Goal: Use online tool/utility: Utilize a website feature to perform a specific function

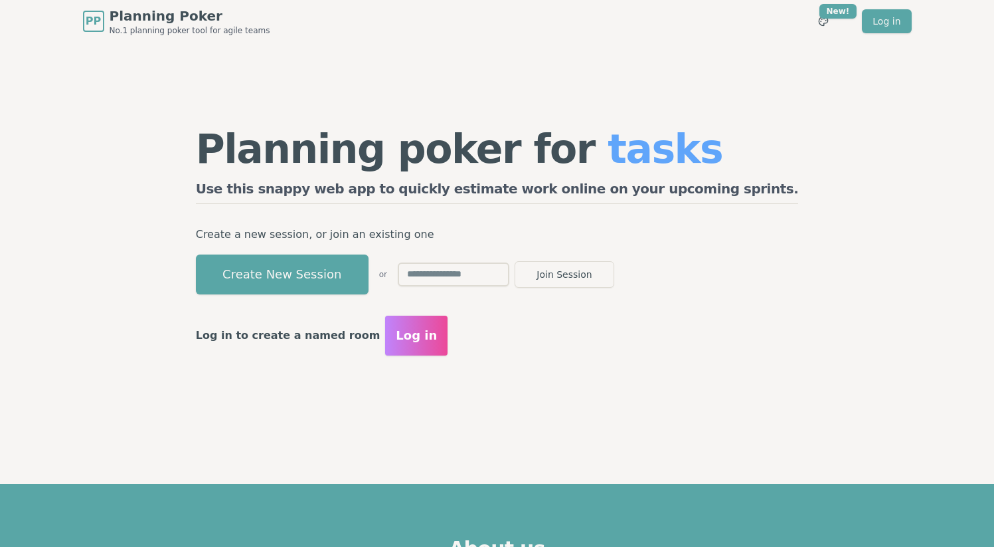
click at [358, 272] on button "Create New Session" at bounding box center [282, 274] width 173 height 40
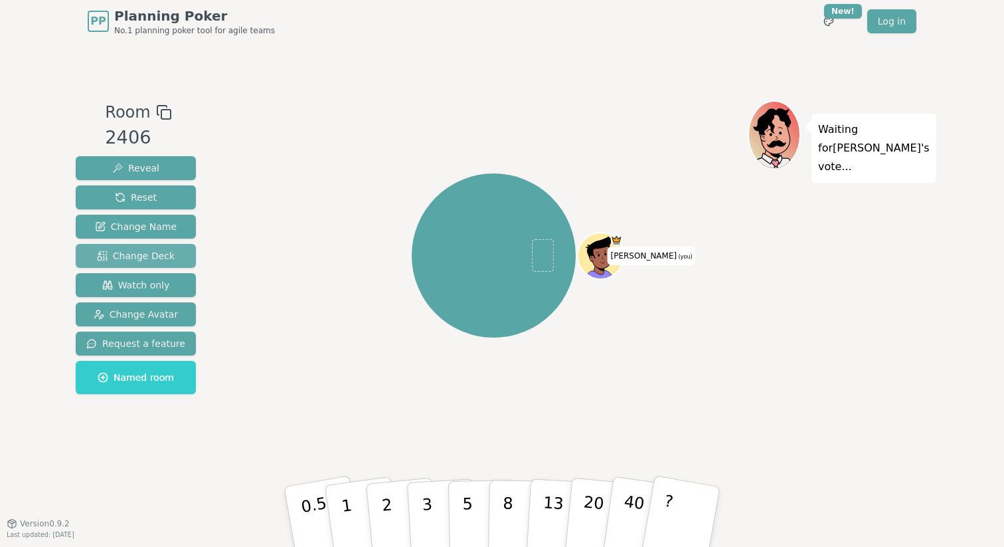
click at [156, 257] on span "Change Deck" at bounding box center [136, 255] width 78 height 13
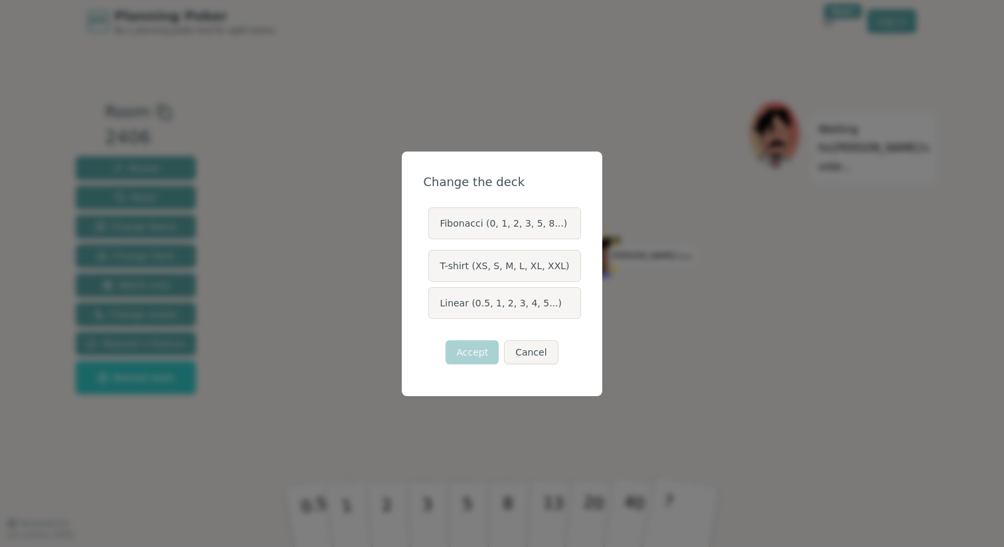
click at [456, 266] on label "T-shirt (XS, S, M, L, XL, XXL)" at bounding box center [504, 266] width 152 height 32
click at [433, 266] on button "T-shirt (XS, S, M, L, XL, XXL)" at bounding box center [427, 265] width 11 height 11
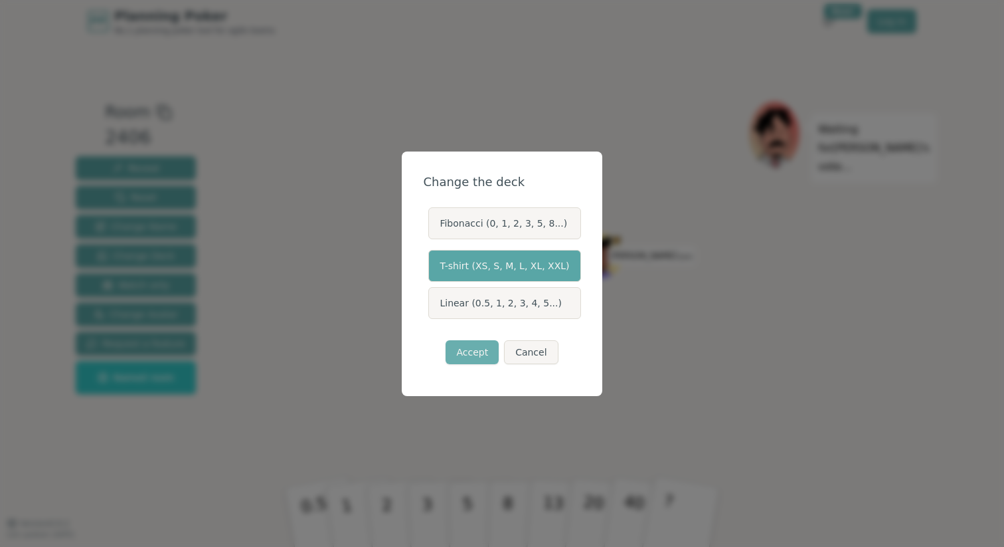
click at [471, 359] on button "Accept" at bounding box center [472, 352] width 53 height 24
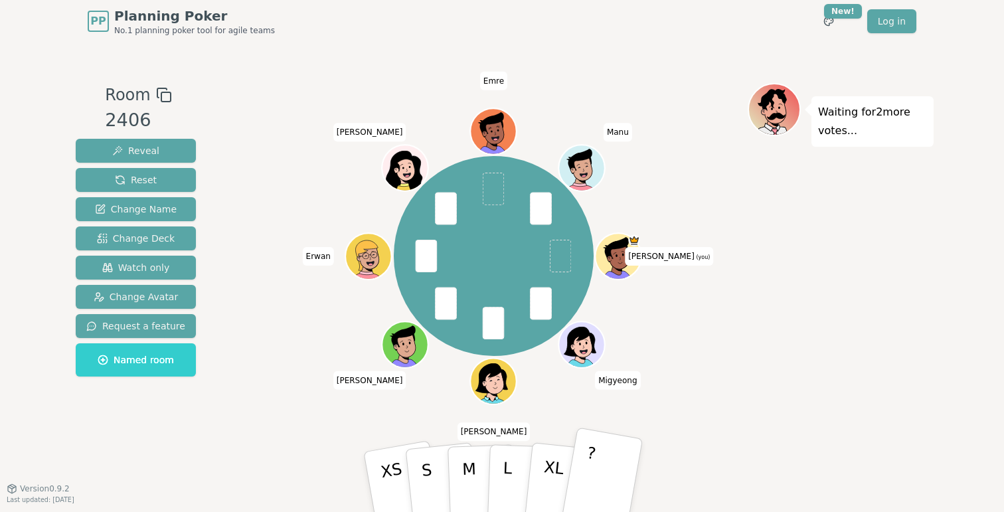
click at [610, 472] on button "?" at bounding box center [602, 482] width 83 height 110
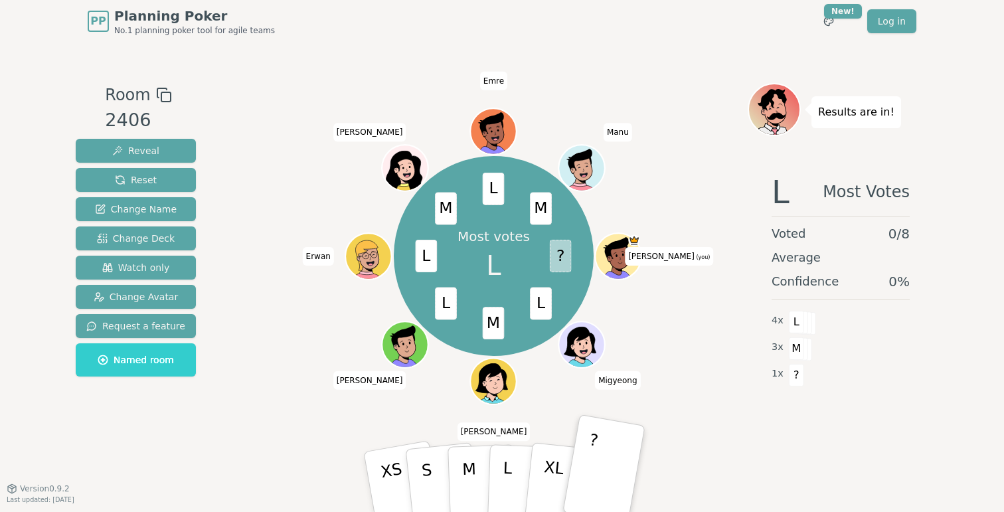
click at [401, 78] on div "Room 2406 Reveal Reset Change Name Change Deck Watch only Change Avatar Request…" at bounding box center [502, 266] width 864 height 446
click at [155, 177] on button "Reset" at bounding box center [136, 180] width 120 height 24
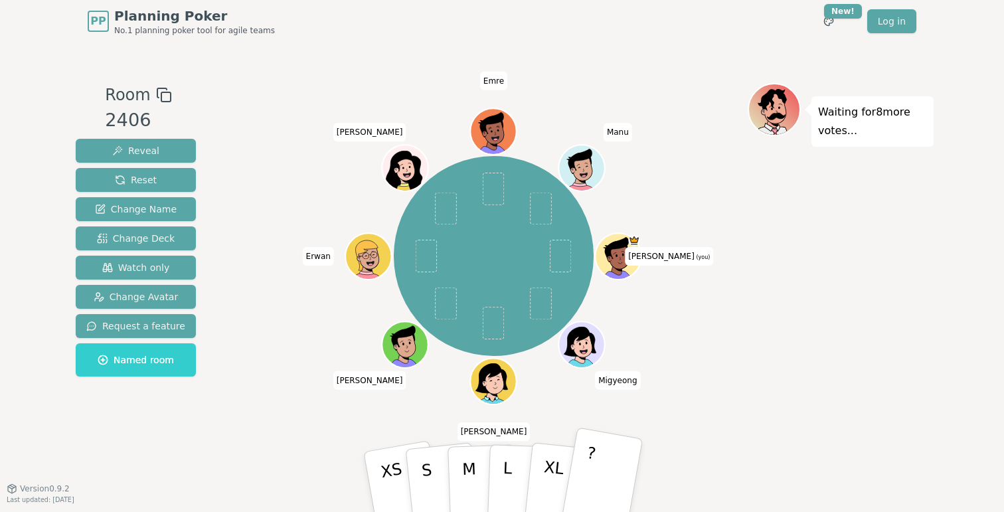
click at [614, 456] on button "?" at bounding box center [602, 482] width 83 height 110
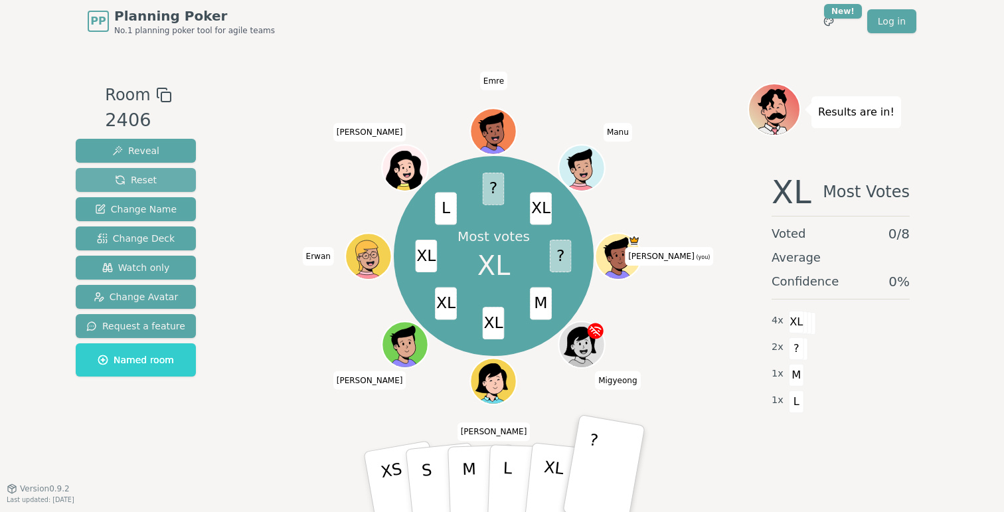
click at [141, 175] on span "Reset" at bounding box center [136, 179] width 42 height 13
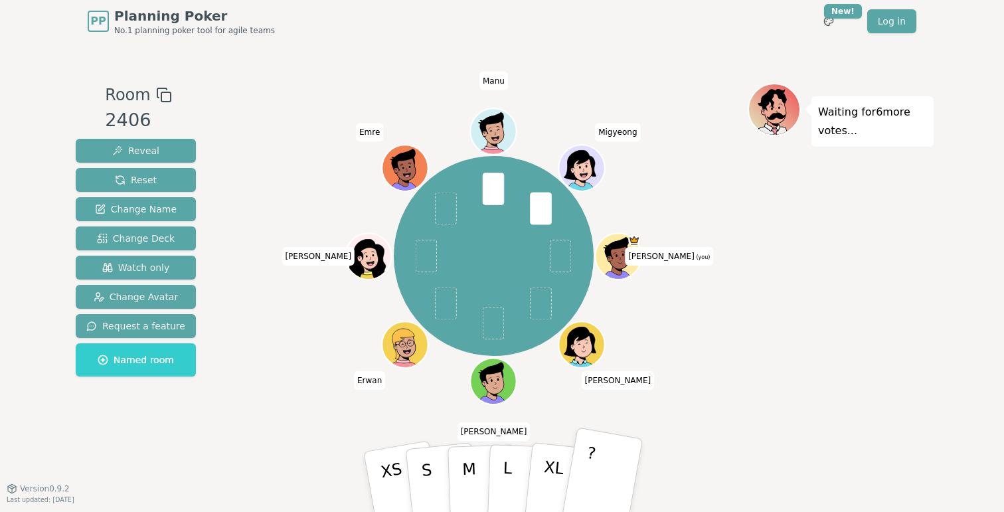
click at [605, 475] on button "?" at bounding box center [602, 482] width 83 height 110
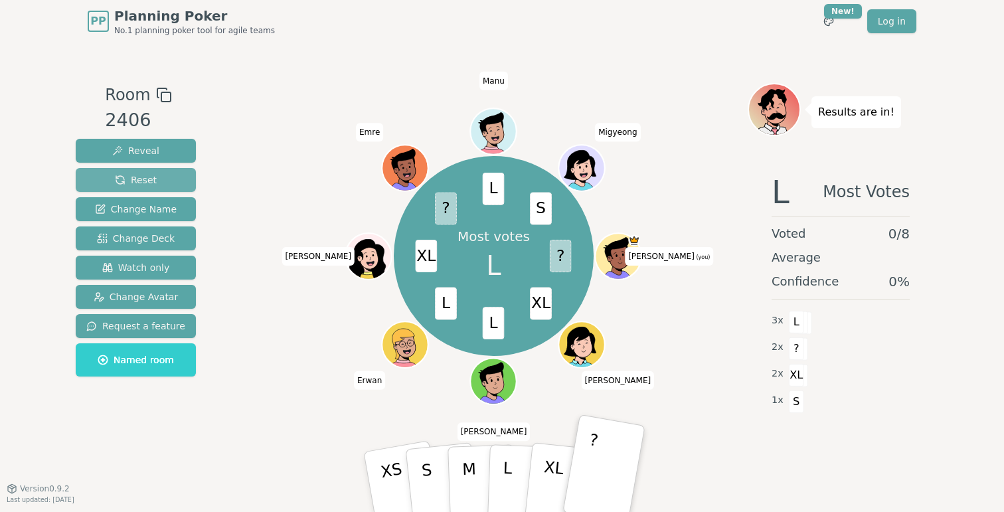
click at [161, 180] on button "Reset" at bounding box center [136, 180] width 120 height 24
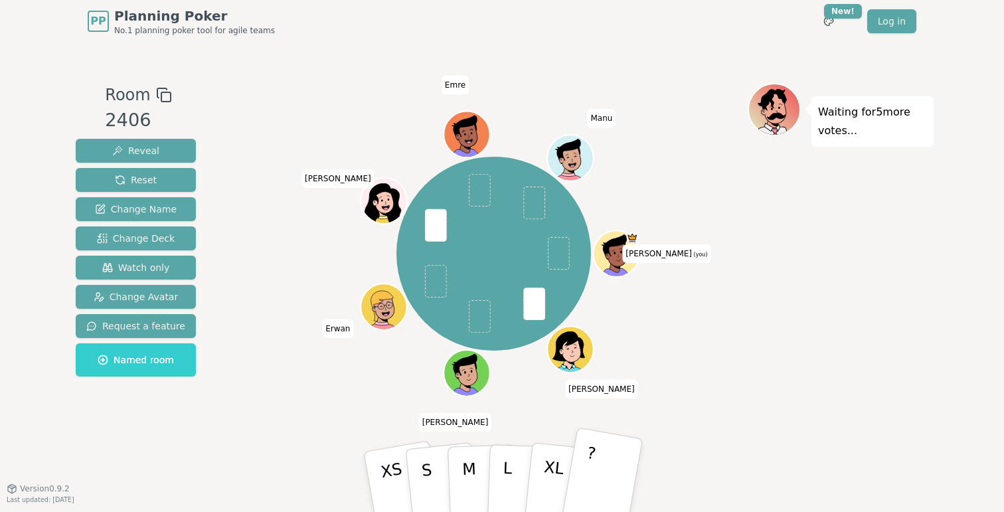
click at [591, 462] on p "?" at bounding box center [587, 480] width 21 height 72
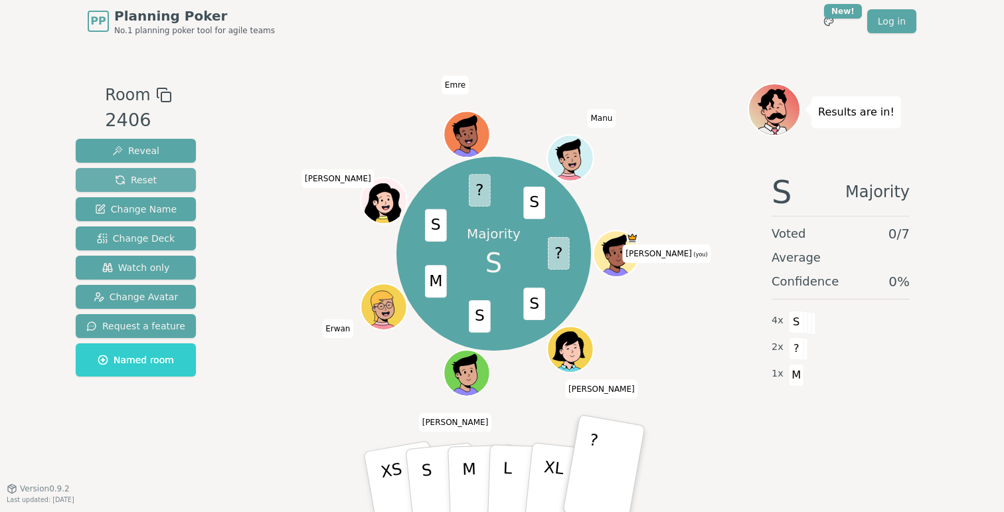
click at [145, 181] on span "Reset" at bounding box center [136, 179] width 42 height 13
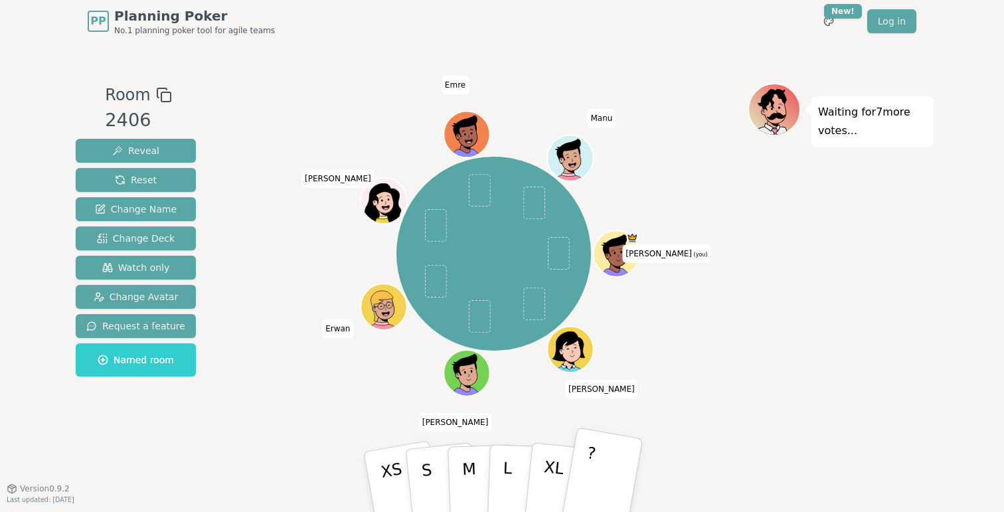
click at [607, 472] on button "?" at bounding box center [602, 482] width 83 height 110
